Goal: Task Accomplishment & Management: Use online tool/utility

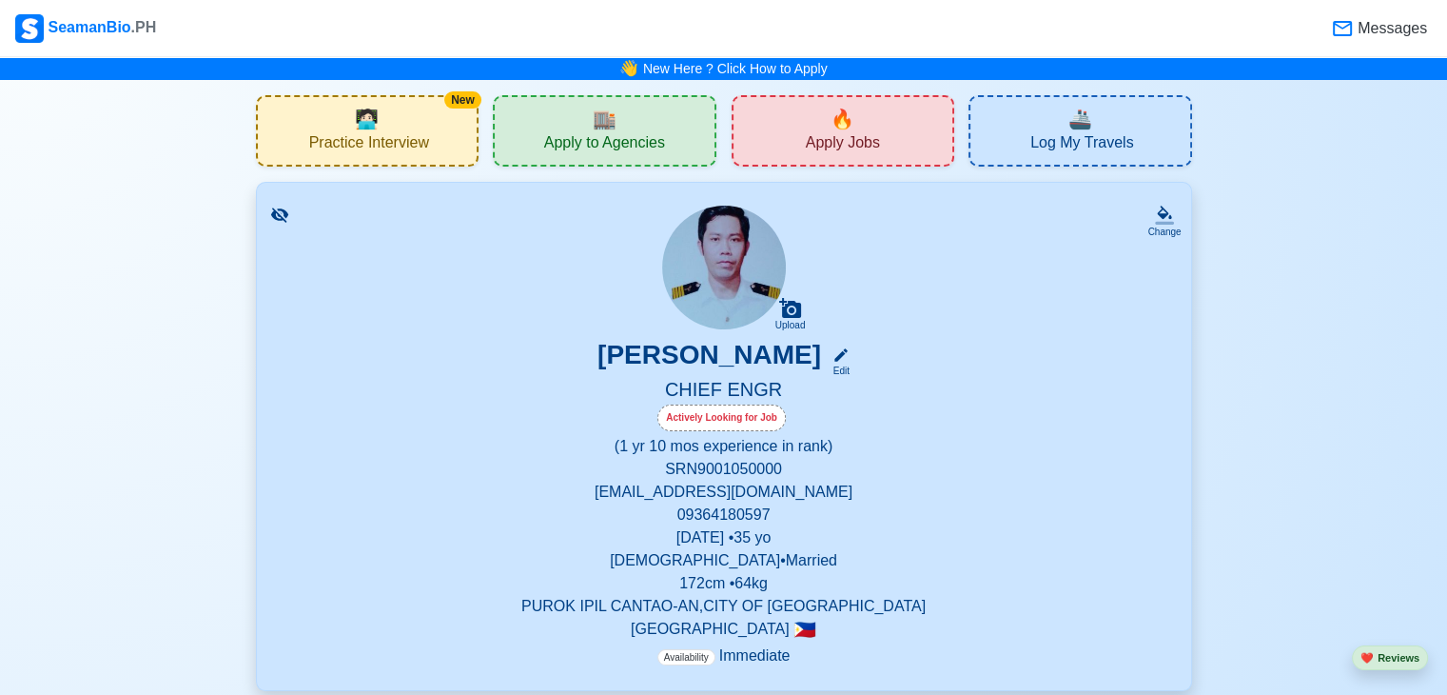
click at [380, 146] on span "Practice Interview" at bounding box center [369, 145] width 120 height 24
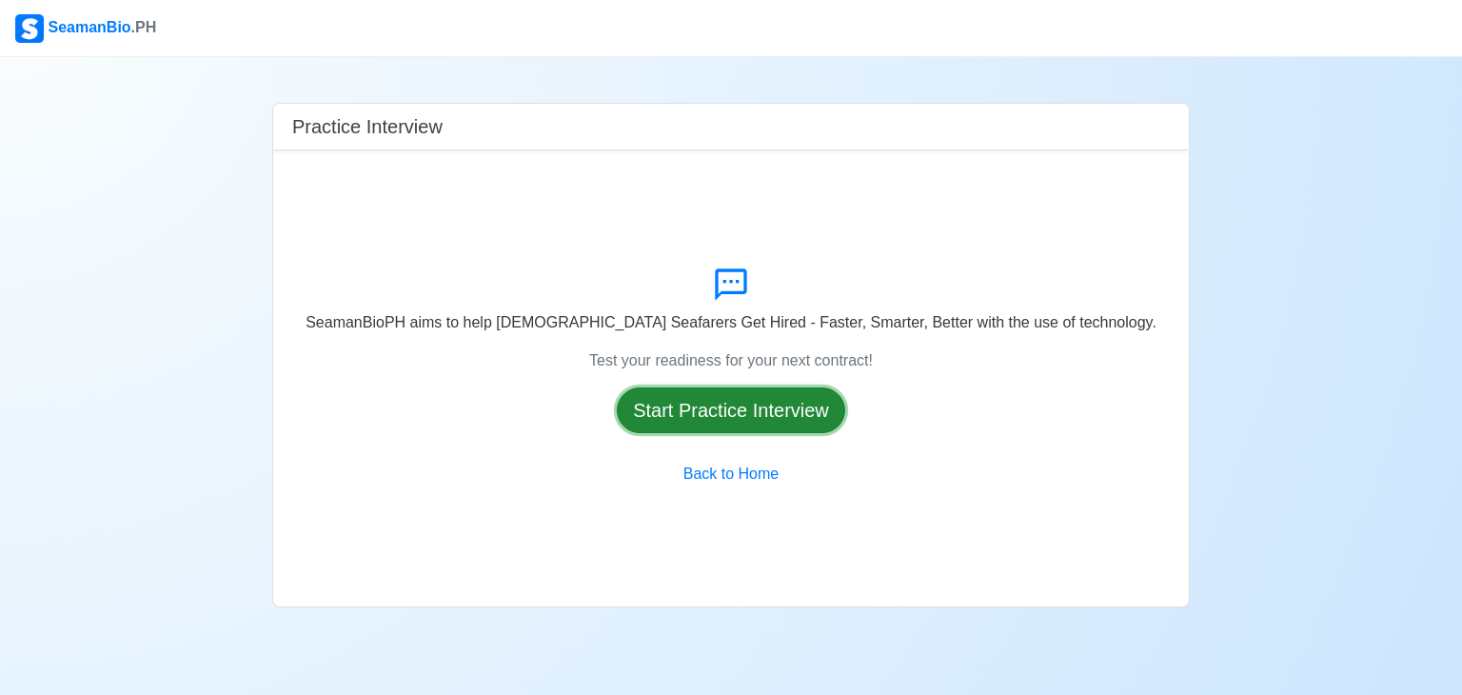
click at [749, 404] on button "Start Practice Interview" at bounding box center [731, 410] width 228 height 46
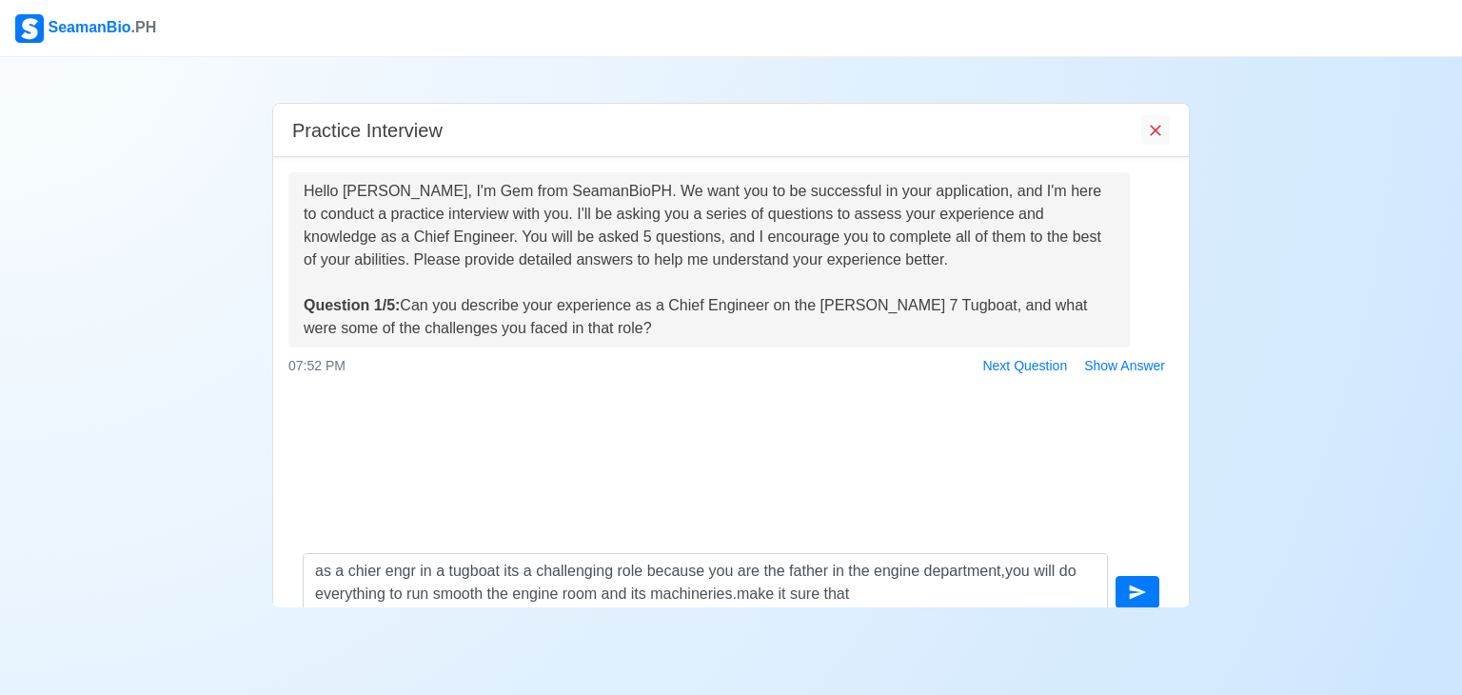
click at [745, 404] on div at bounding box center [730, 414] width 885 height 23
click at [858, 597] on textarea "as a chier engr in a tugboat its a challenging role because you are the father …" at bounding box center [705, 581] width 805 height 57
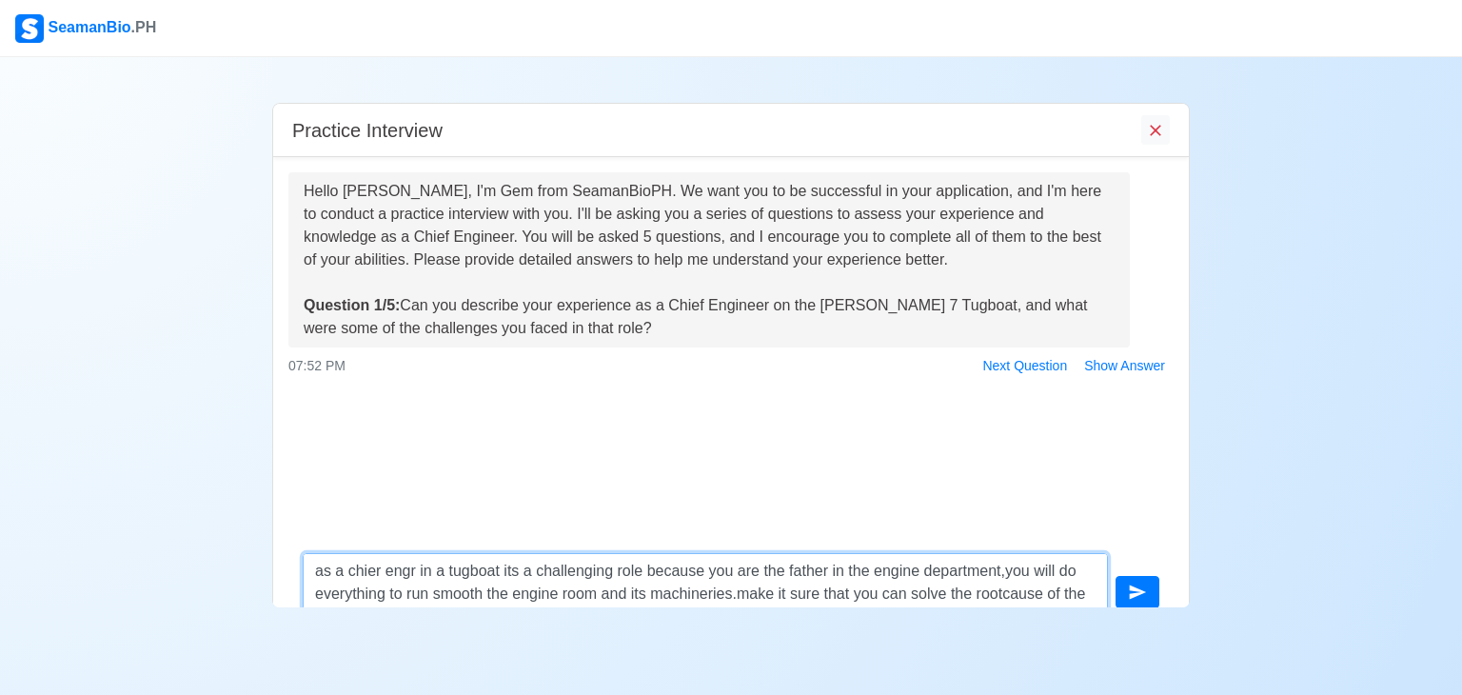
scroll to position [20, 0]
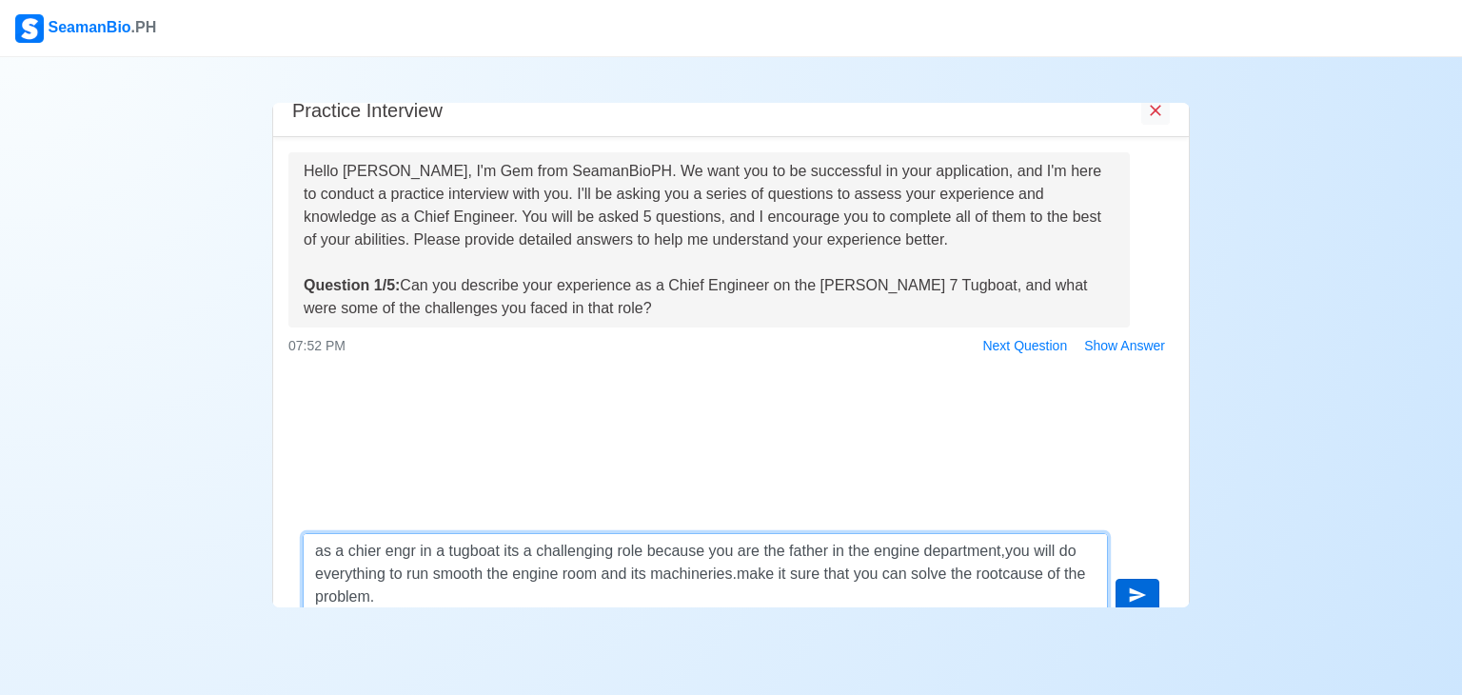
type textarea "as a chier engr in a tugboat its a challenging role because you are the father …"
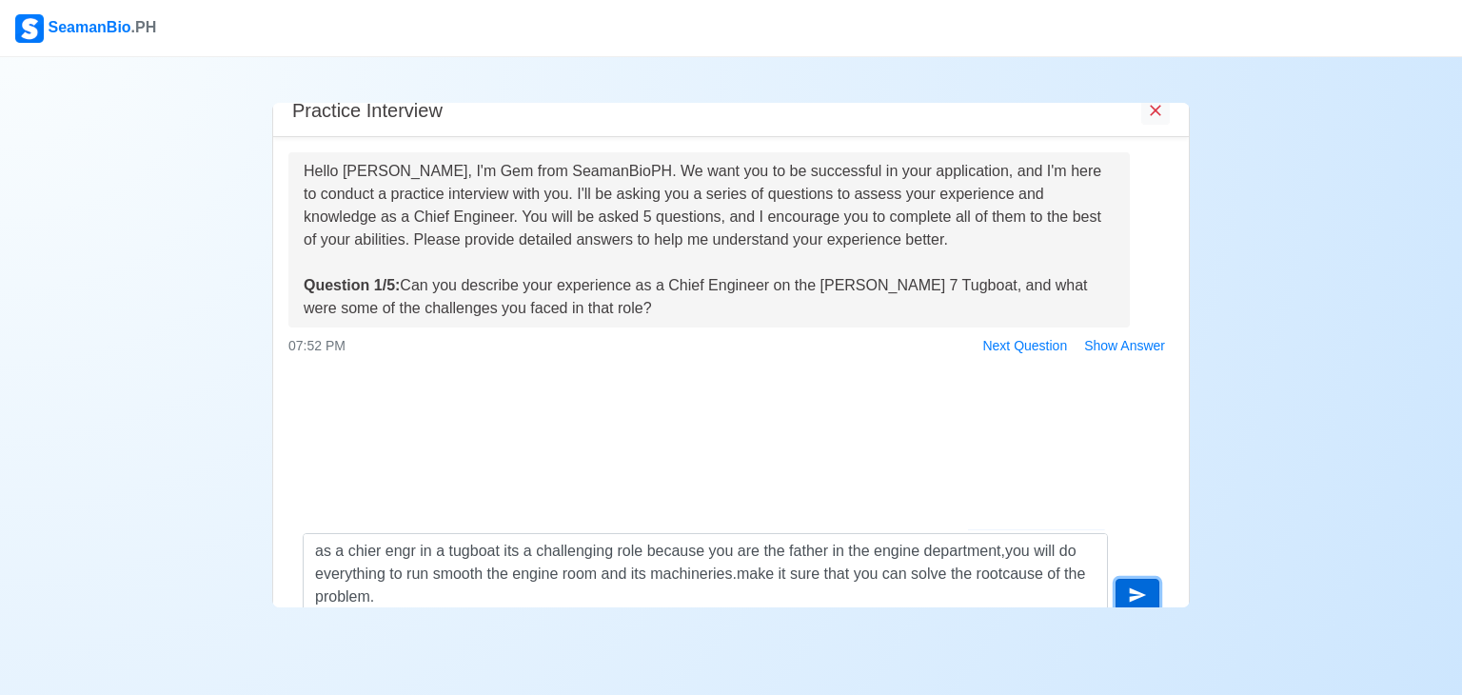
click at [1138, 590] on icon "submit" at bounding box center [1137, 594] width 19 height 19
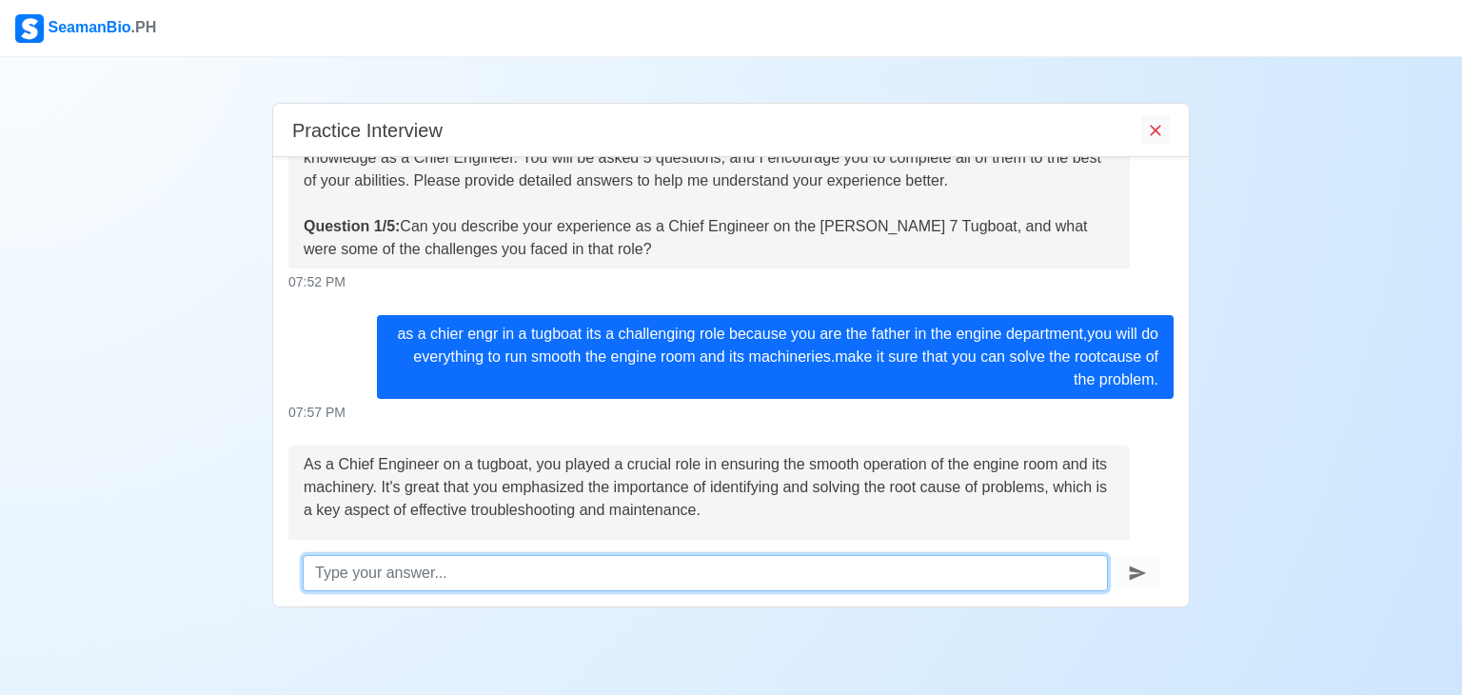
scroll to position [239, 0]
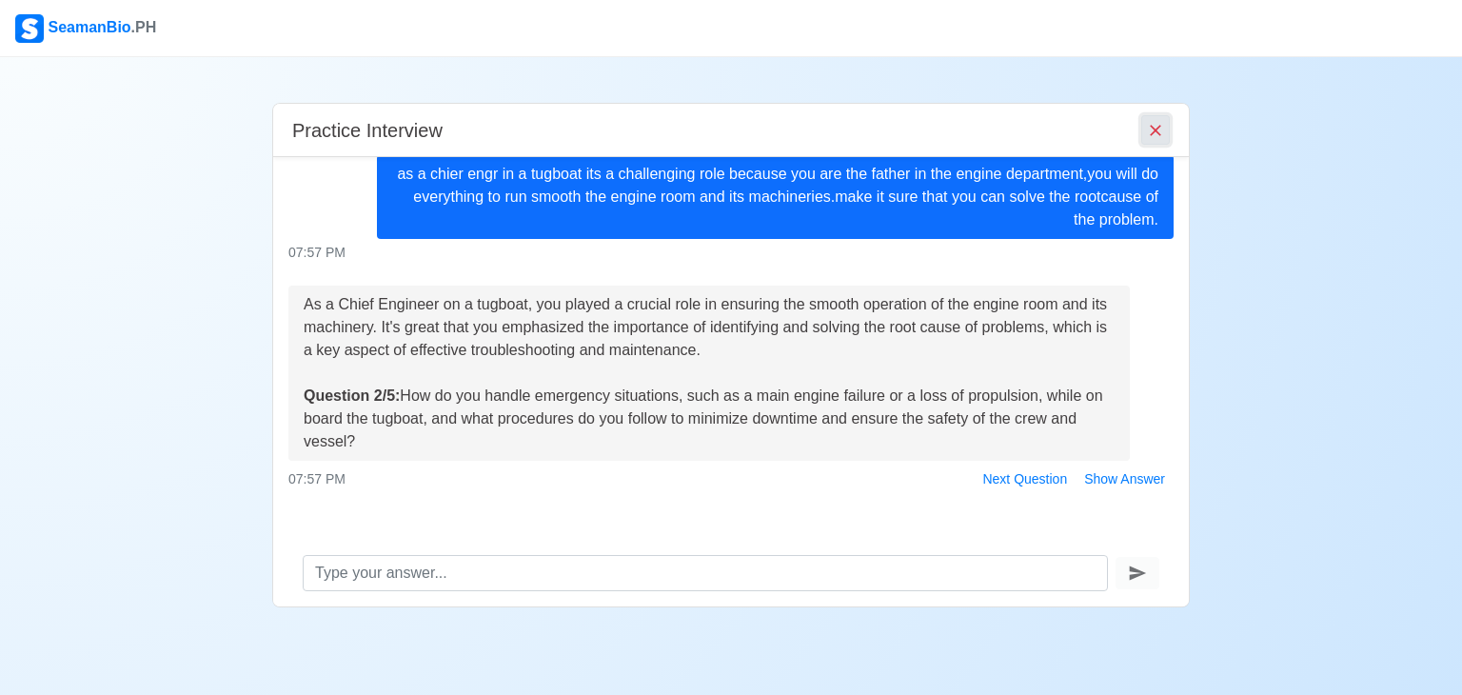
click at [1153, 138] on icon "End Interview" at bounding box center [1155, 130] width 19 height 19
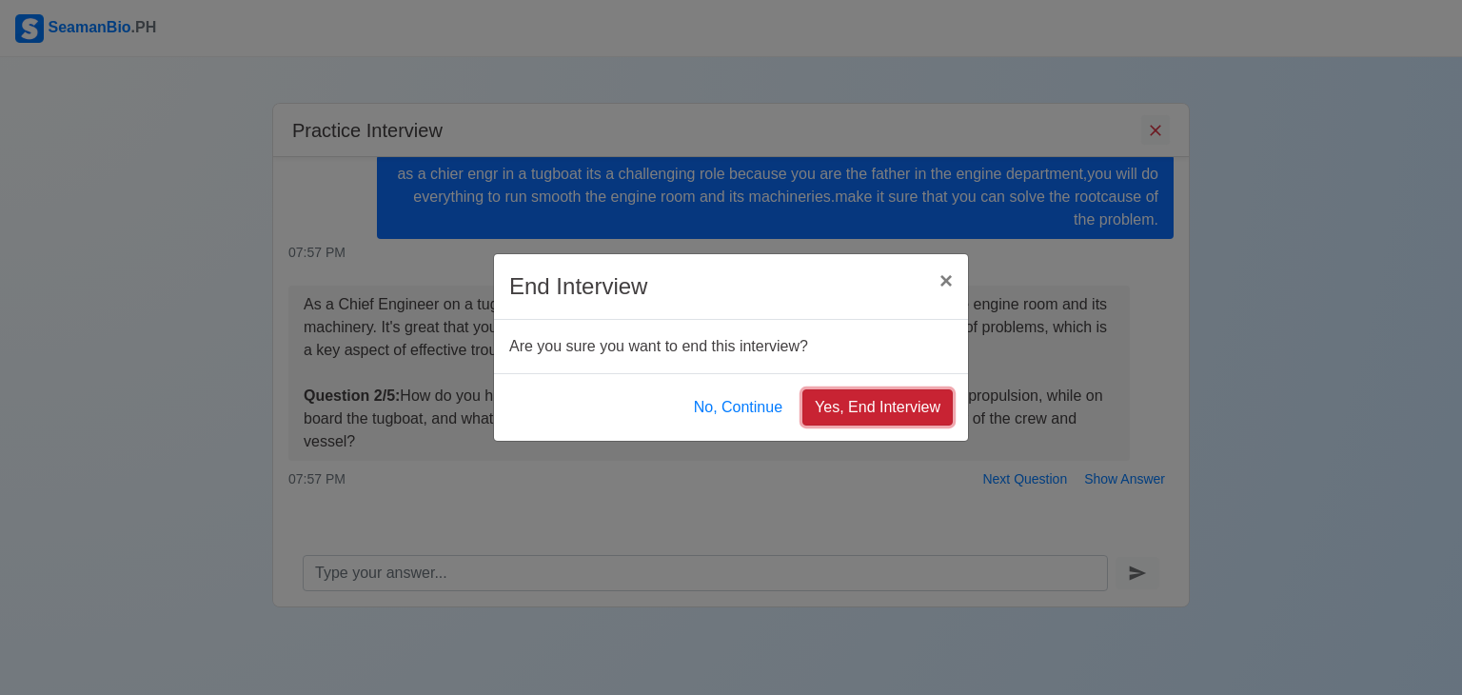
click at [880, 408] on button "Yes, End Interview" at bounding box center [877, 407] width 150 height 36
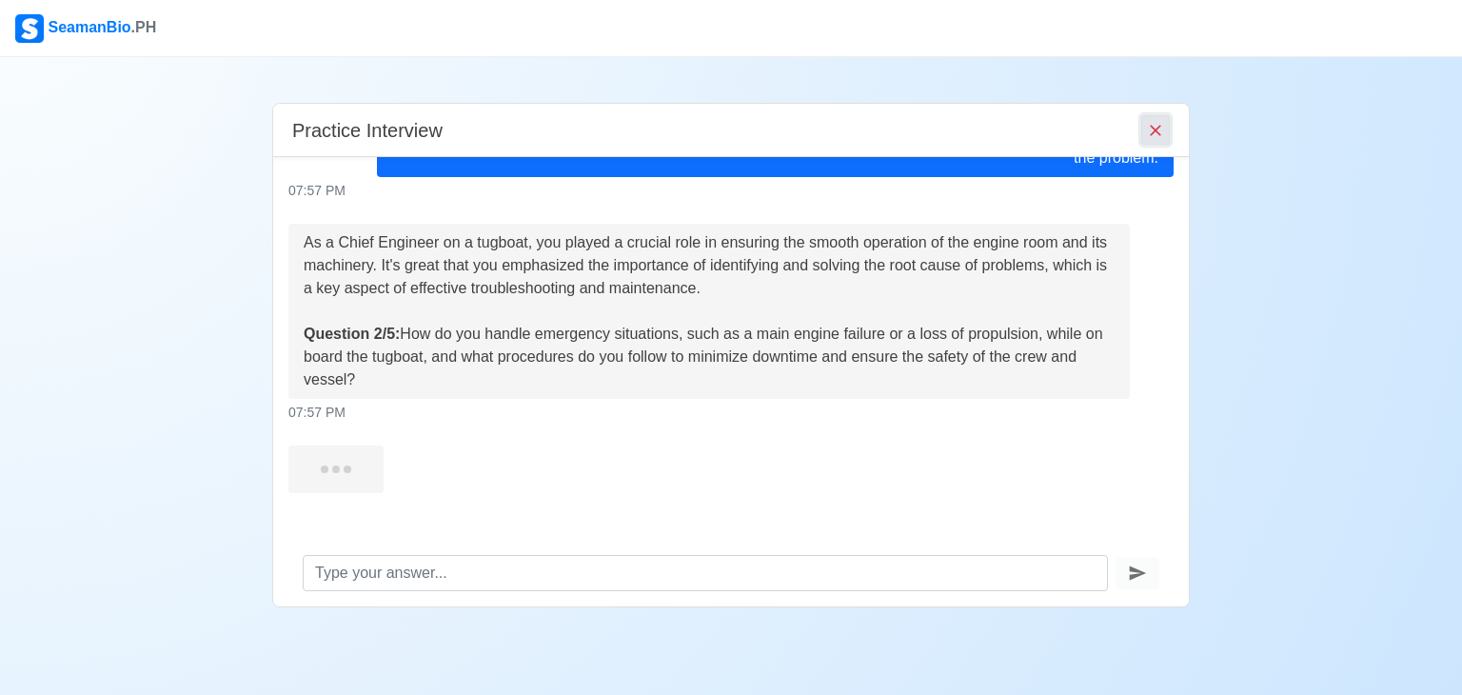
scroll to position [316, 0]
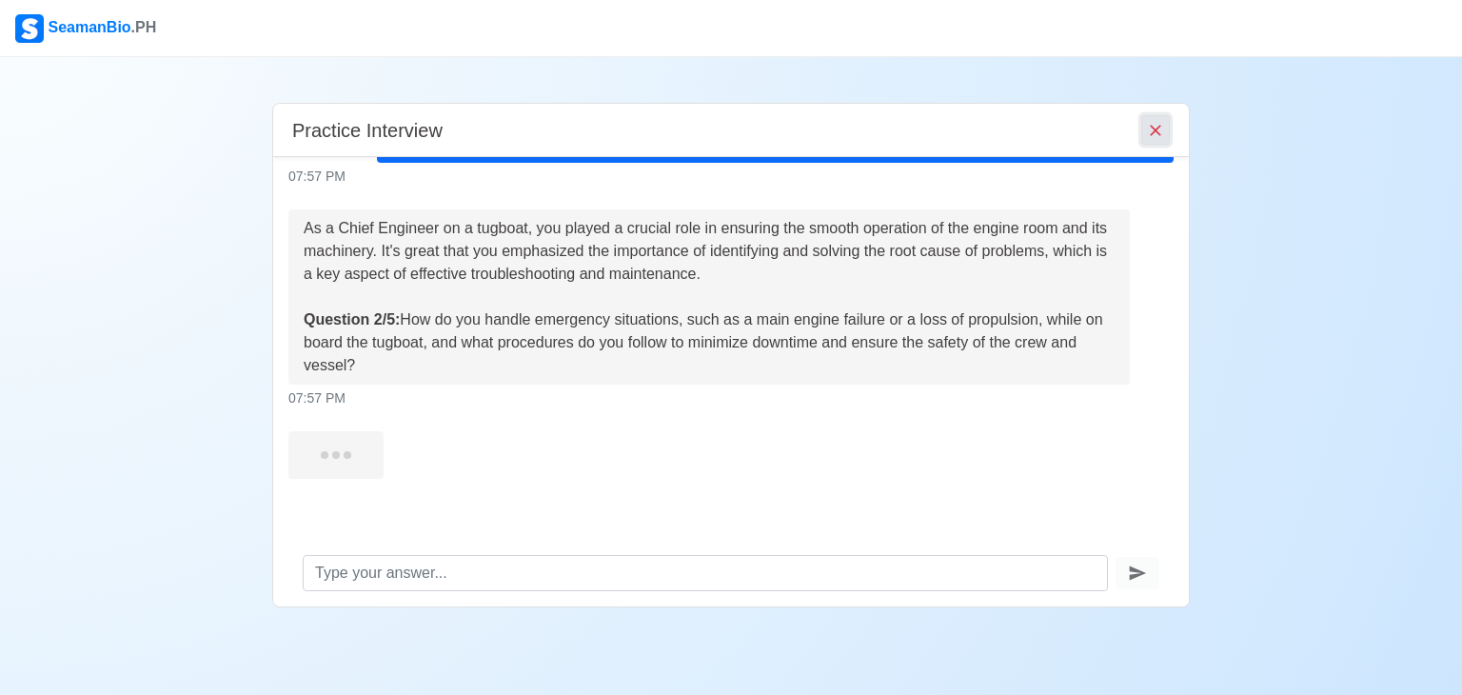
click at [1159, 138] on icon "End Interview" at bounding box center [1155, 130] width 19 height 19
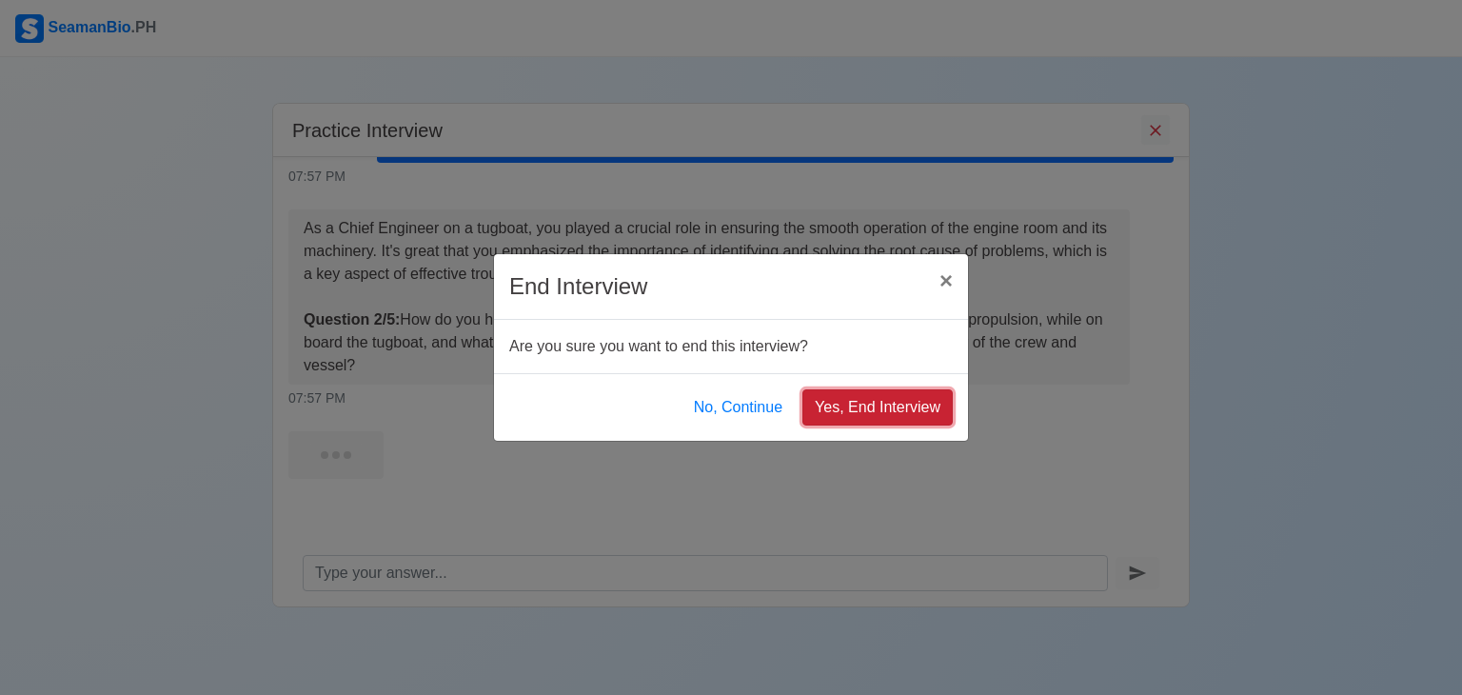
click at [846, 412] on button "Yes, End Interview" at bounding box center [877, 407] width 150 height 36
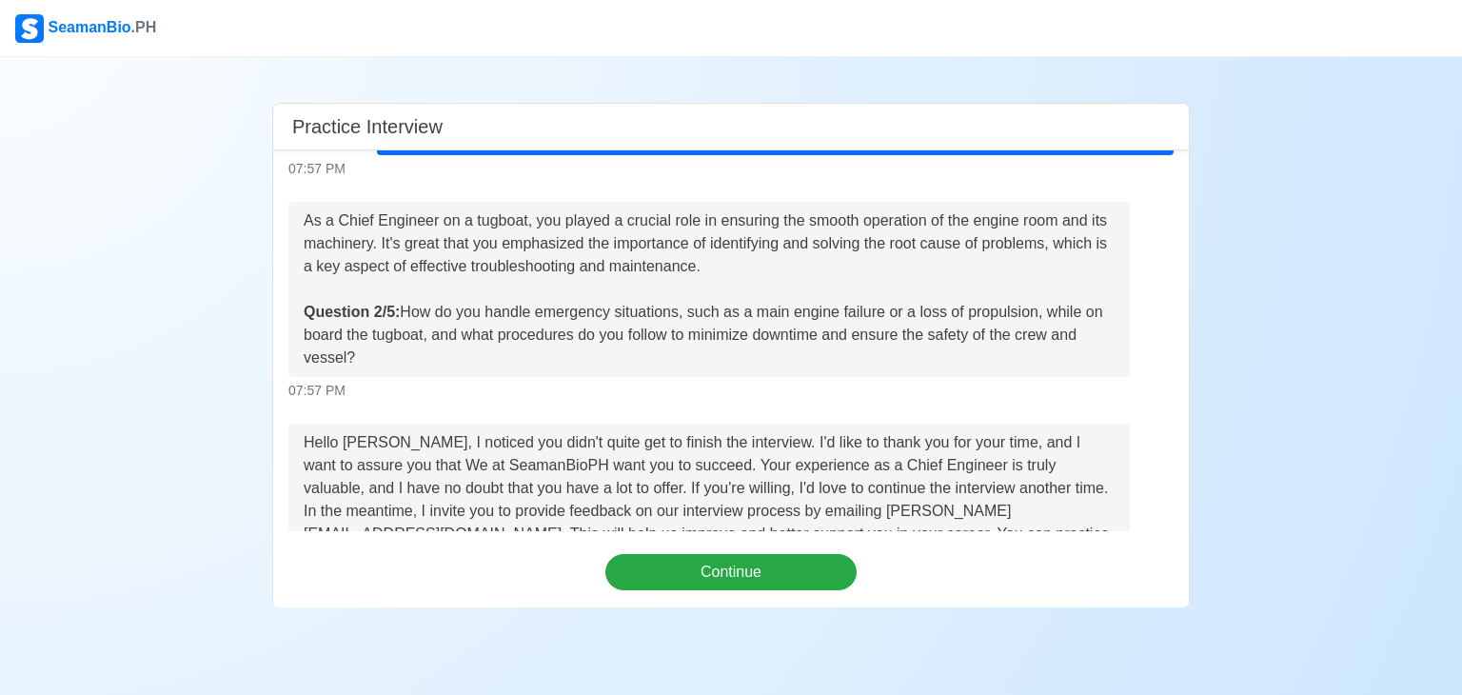
scroll to position [585, 0]
